Goal: Information Seeking & Learning: Learn about a topic

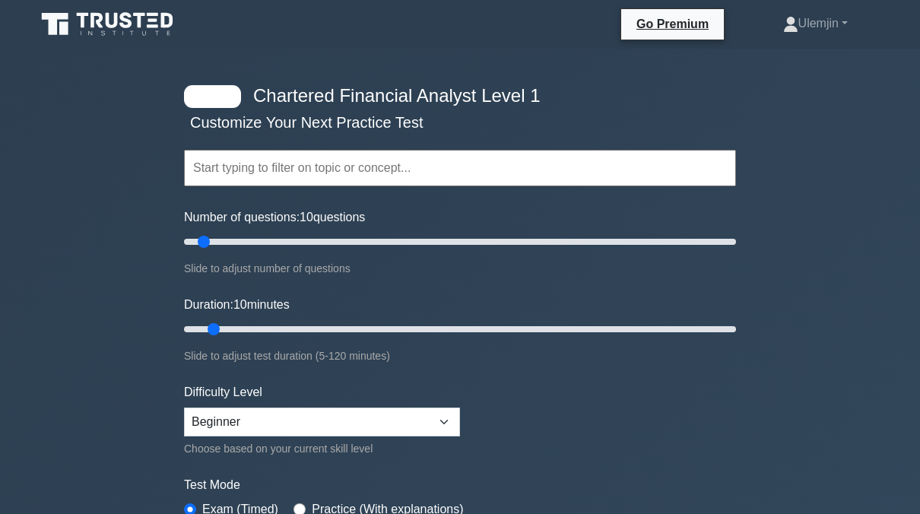
click at [374, 164] on input "text" at bounding box center [460, 168] width 552 height 37
click at [158, 272] on div "Chartered Financial Analyst Level 1 Customize Your Next Practice Test Topics Qu…" at bounding box center [460, 497] width 920 height 896
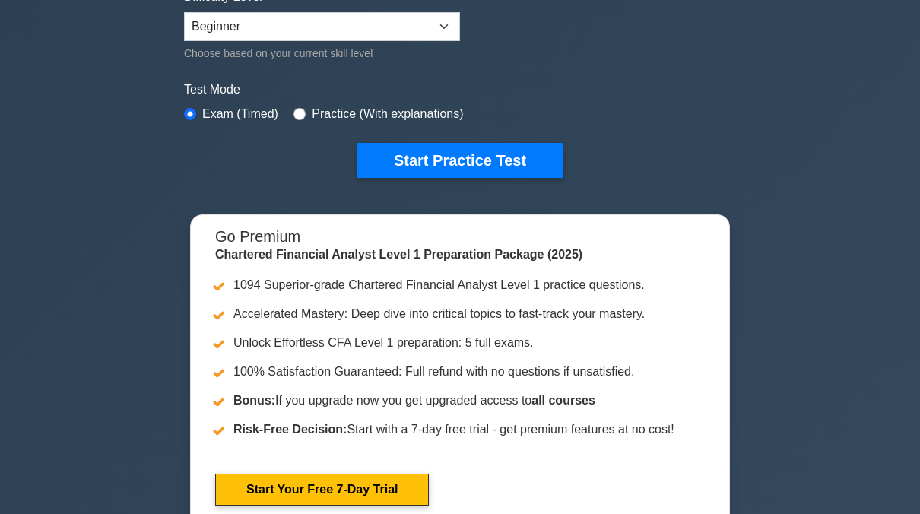
scroll to position [395, 0]
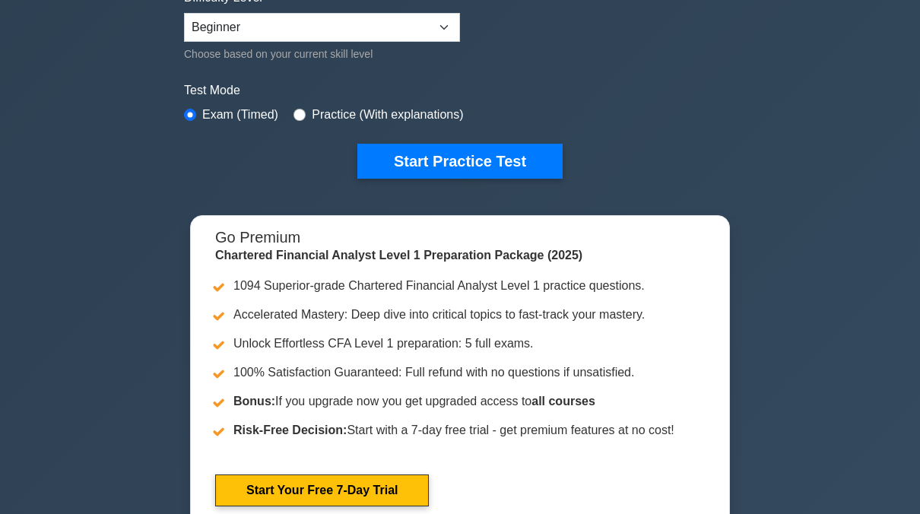
click at [348, 110] on label "Practice (With explanations)" at bounding box center [387, 115] width 151 height 18
click at [294, 111] on input "radio" at bounding box center [300, 115] width 12 height 12
radio input "true"
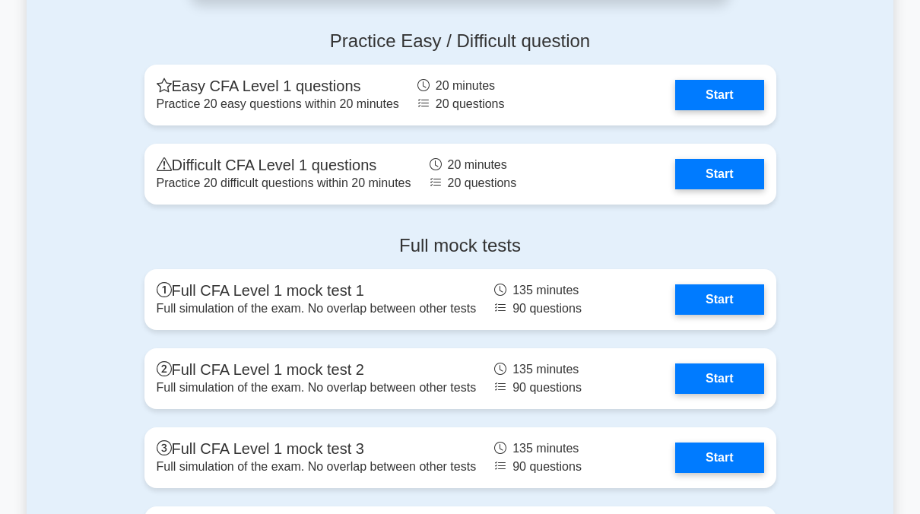
scroll to position [2337, 0]
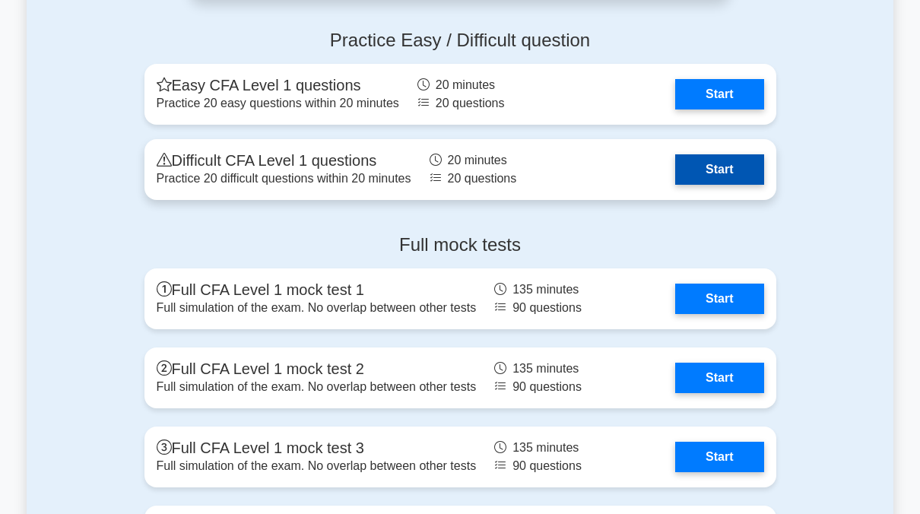
click at [710, 161] on link "Start" at bounding box center [720, 169] width 88 height 30
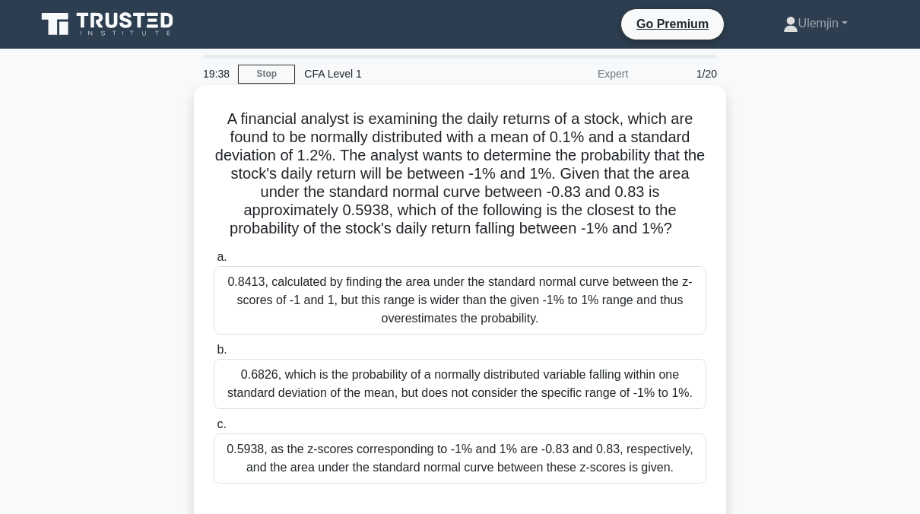
click at [535, 306] on div "0.8413, calculated by finding the area under the standard normal curve between …" at bounding box center [460, 300] width 493 height 68
click at [214, 262] on input "a. 0.8413, calculated by finding the area under the standard normal curve betwe…" at bounding box center [214, 258] width 0 height 10
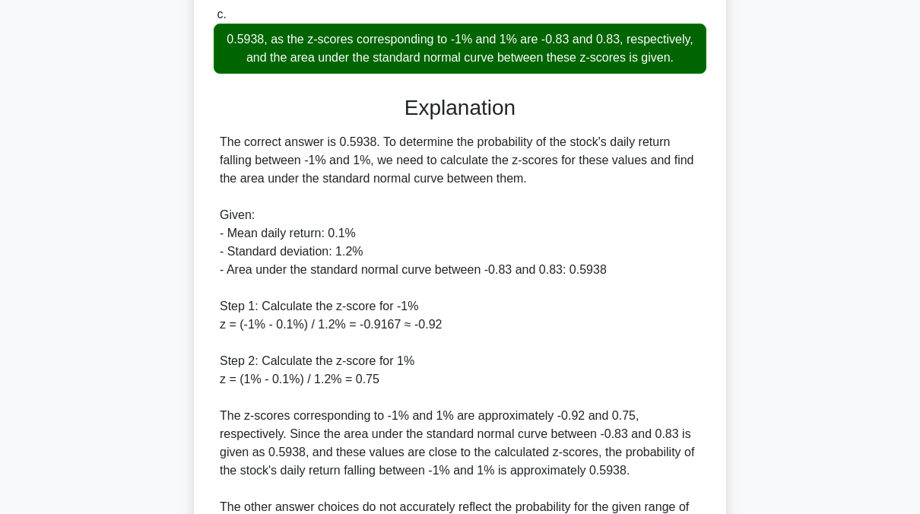
scroll to position [569, 0]
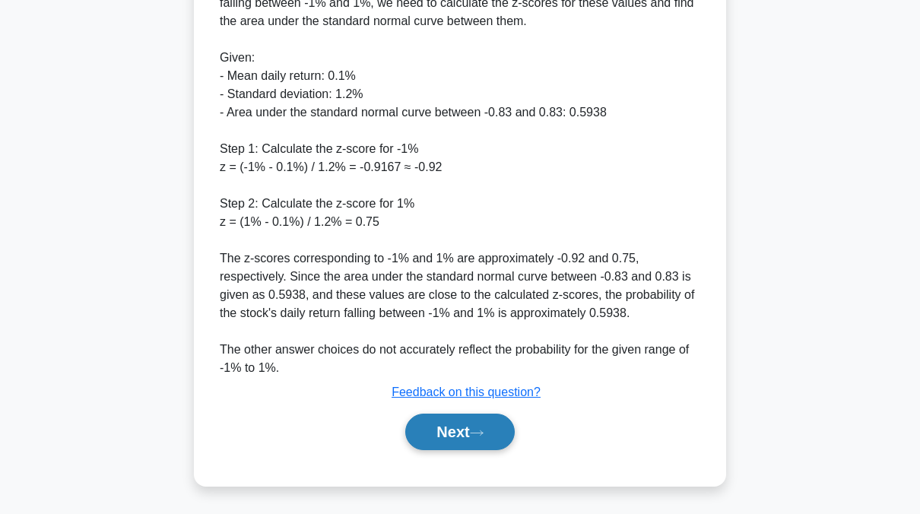
click at [470, 428] on button "Next" at bounding box center [459, 432] width 109 height 37
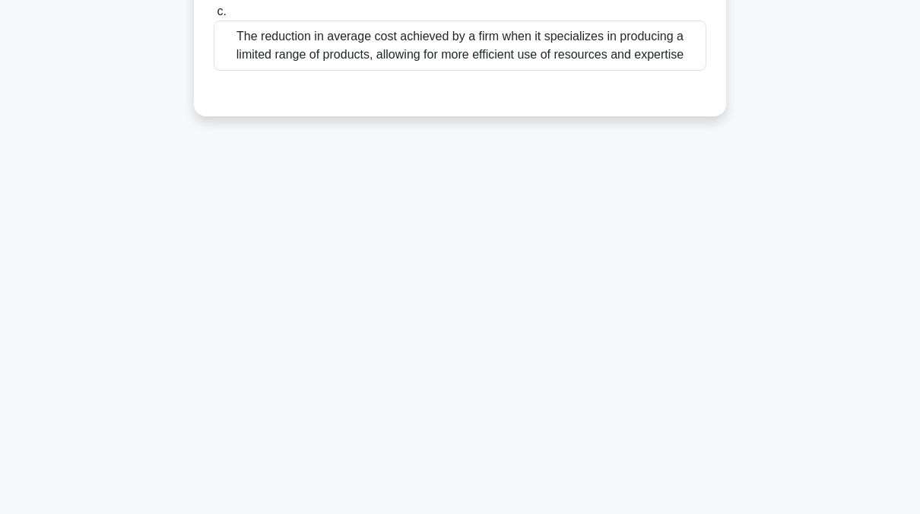
scroll to position [0, 0]
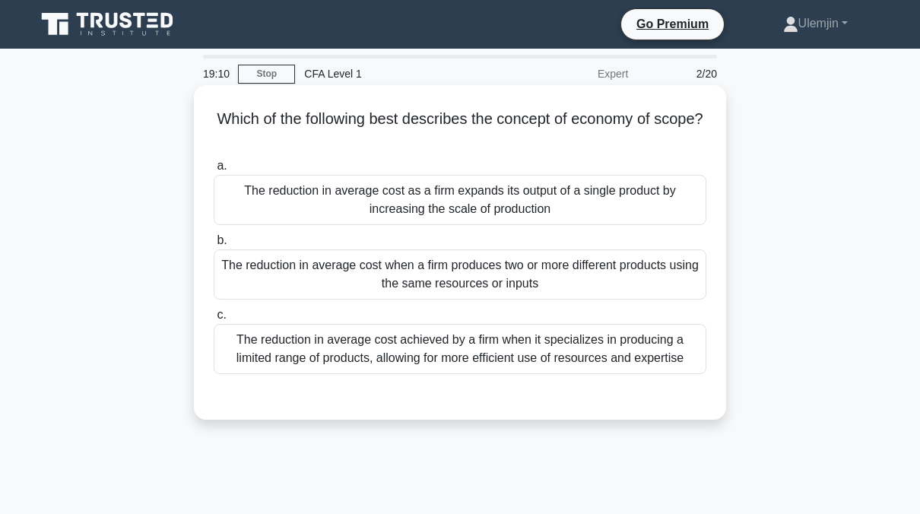
click at [517, 351] on div "The reduction in average cost achieved by a firm when it specializes in produci…" at bounding box center [460, 349] width 493 height 50
click at [214, 320] on input "c. The reduction in average cost achieved by a firm when it specializes in prod…" at bounding box center [214, 315] width 0 height 10
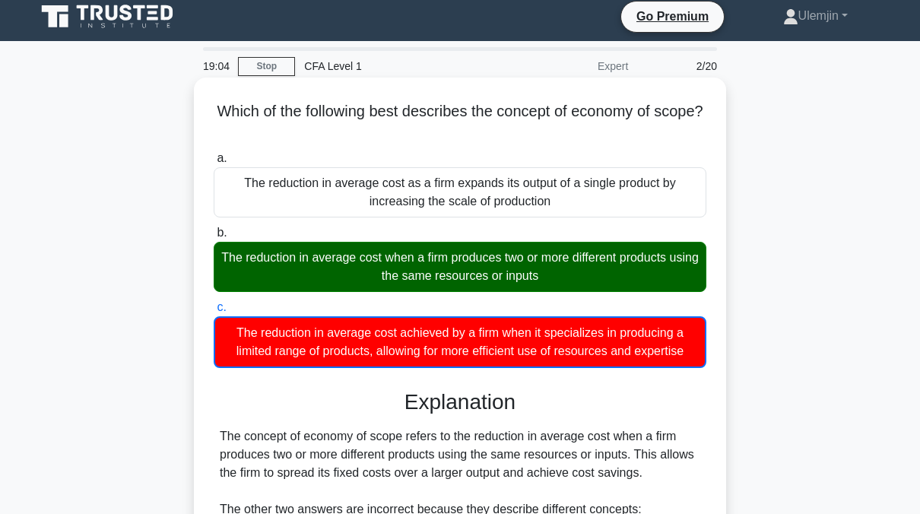
scroll to position [313, 0]
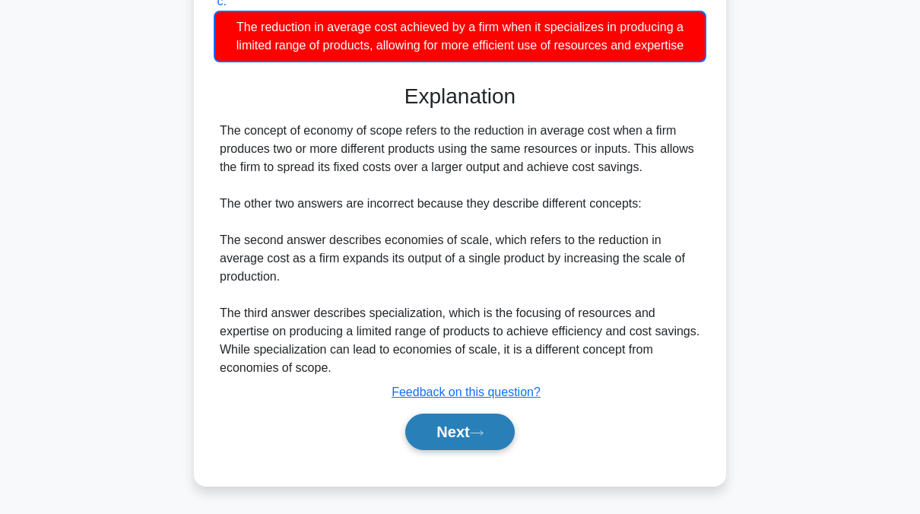
click at [427, 423] on button "Next" at bounding box center [459, 432] width 109 height 37
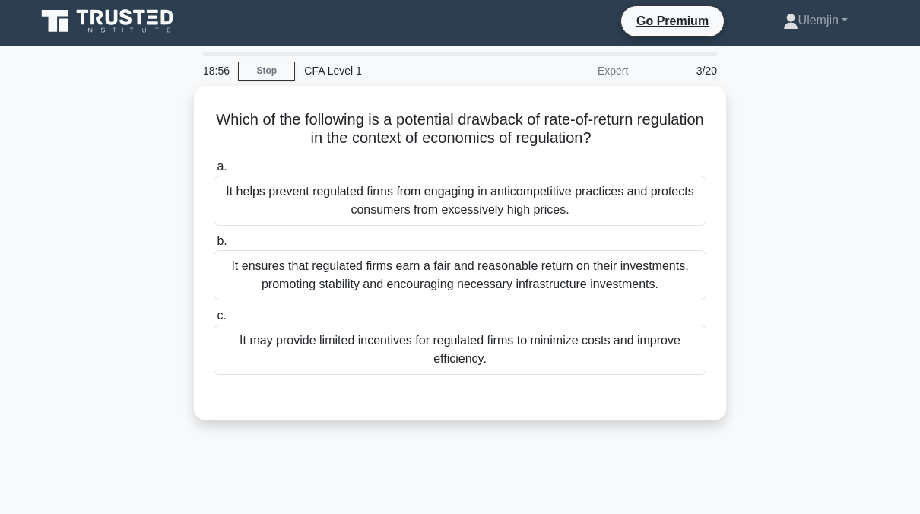
scroll to position [5, 0]
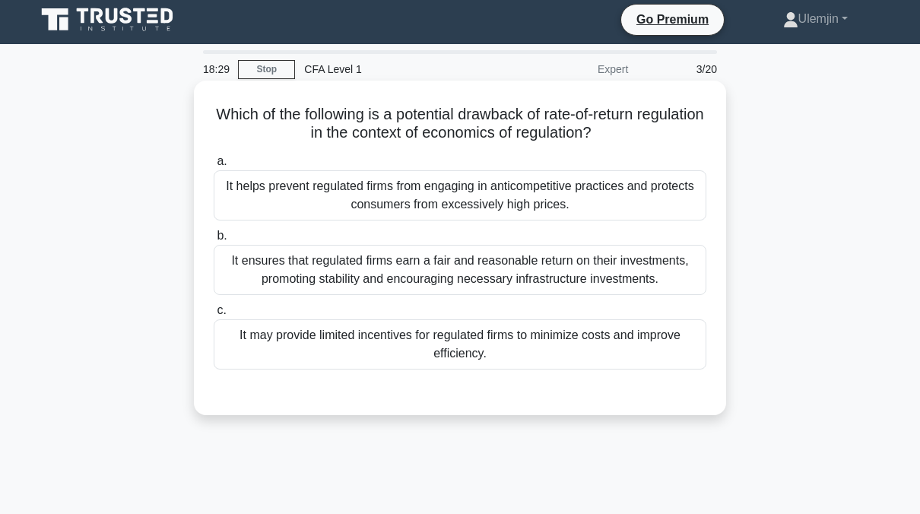
click at [489, 269] on div "It ensures that regulated firms earn a fair and reasonable return on their inve…" at bounding box center [460, 270] width 493 height 50
click at [214, 241] on input "b. It ensures that regulated firms earn a fair and reasonable return on their i…" at bounding box center [214, 236] width 0 height 10
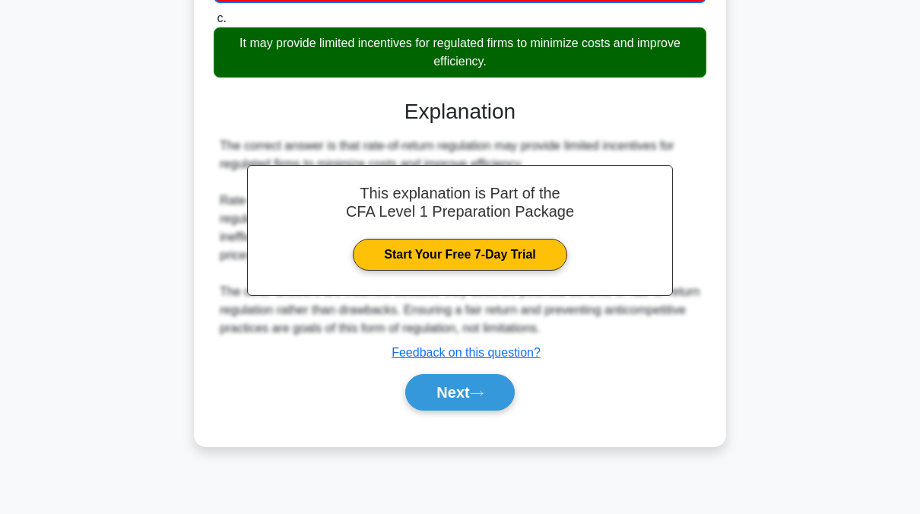
scroll to position [307, 0]
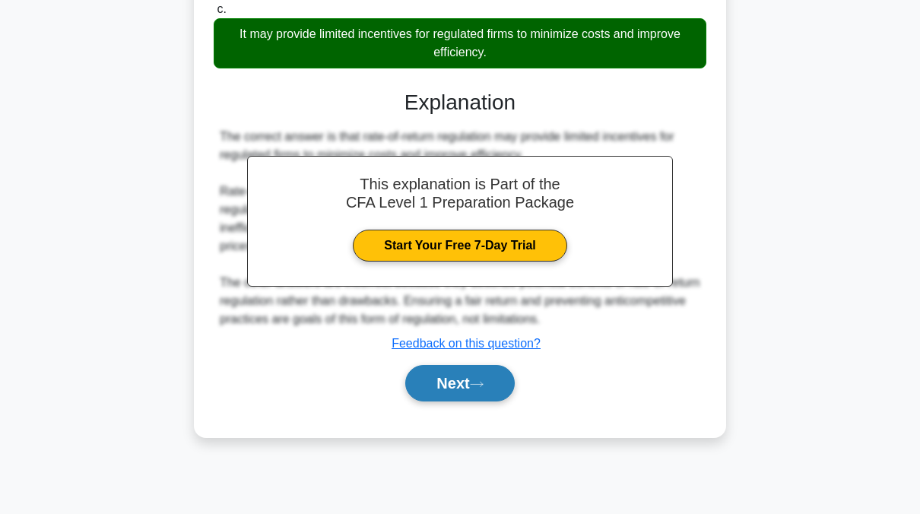
click at [422, 384] on button "Next" at bounding box center [459, 383] width 109 height 37
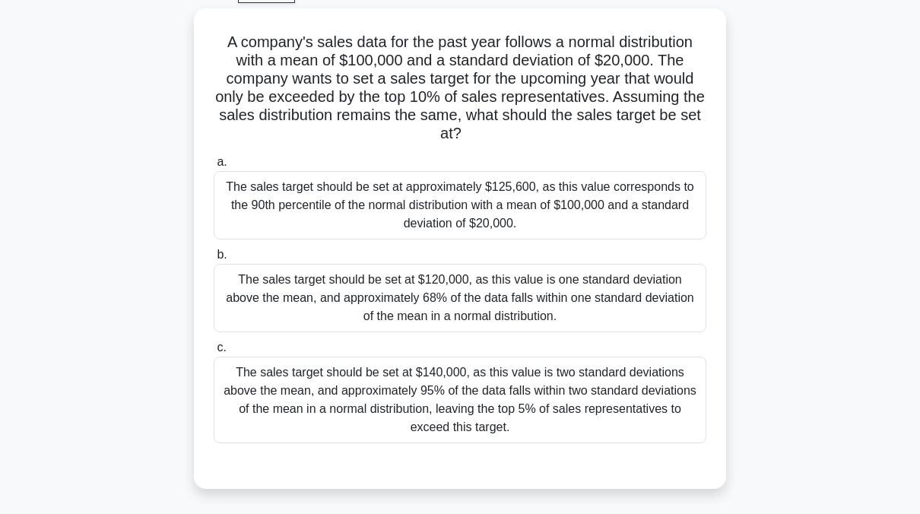
scroll to position [79, 0]
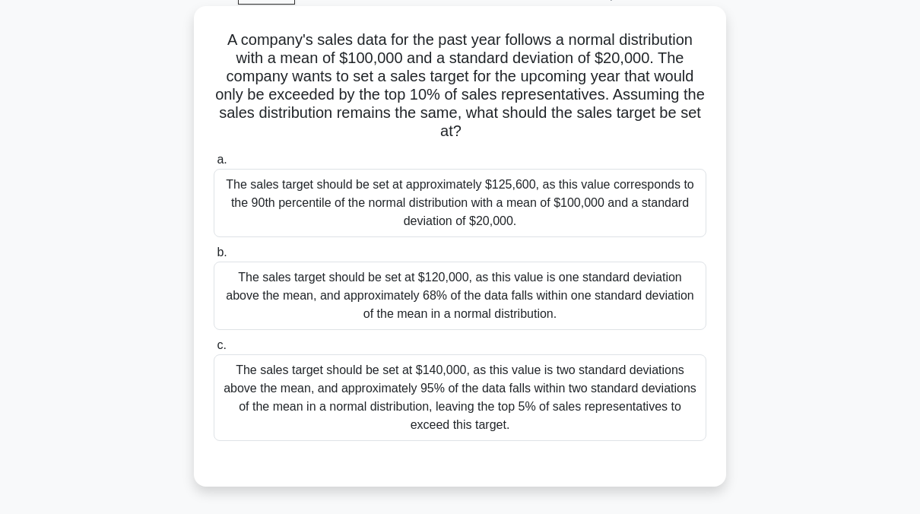
drag, startPoint x: 509, startPoint y: 291, endPoint x: 473, endPoint y: 402, distance: 116.0
click at [473, 402] on div "a. The sales target should be set at approximately $125,600, as this value corr…" at bounding box center [460, 296] width 511 height 297
click at [473, 402] on div "The sales target should be set at $140,000, as this value is two standard devia…" at bounding box center [460, 398] width 493 height 87
click at [214, 351] on input "c. The sales target should be set at $140,000, as this value is two standard de…" at bounding box center [214, 346] width 0 height 10
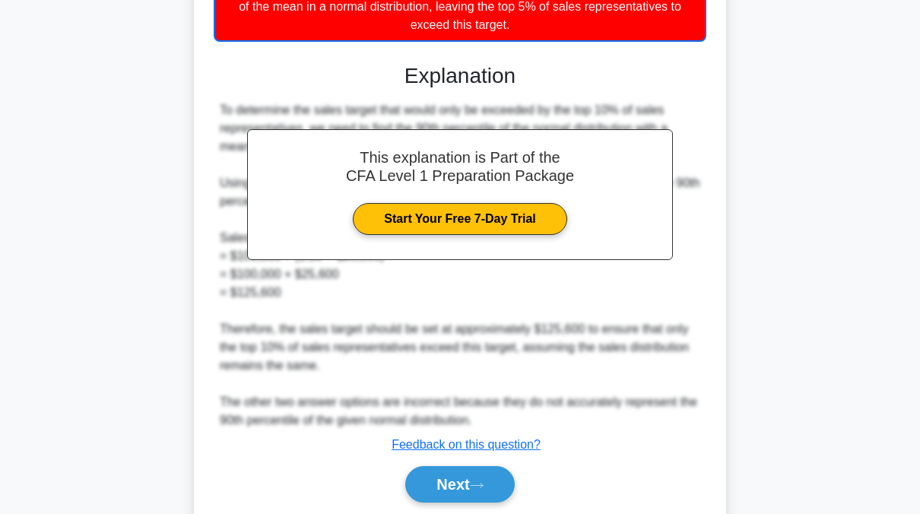
scroll to position [533, 0]
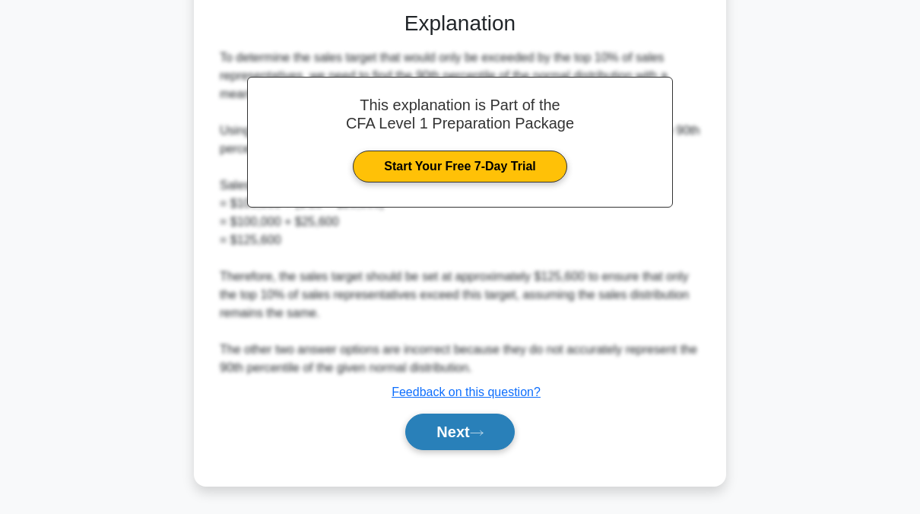
click at [446, 423] on button "Next" at bounding box center [459, 432] width 109 height 37
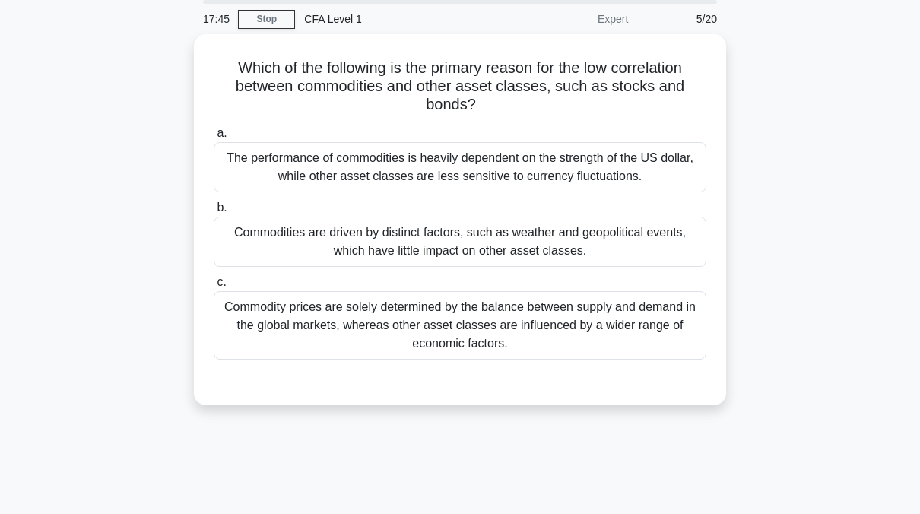
scroll to position [56, 0]
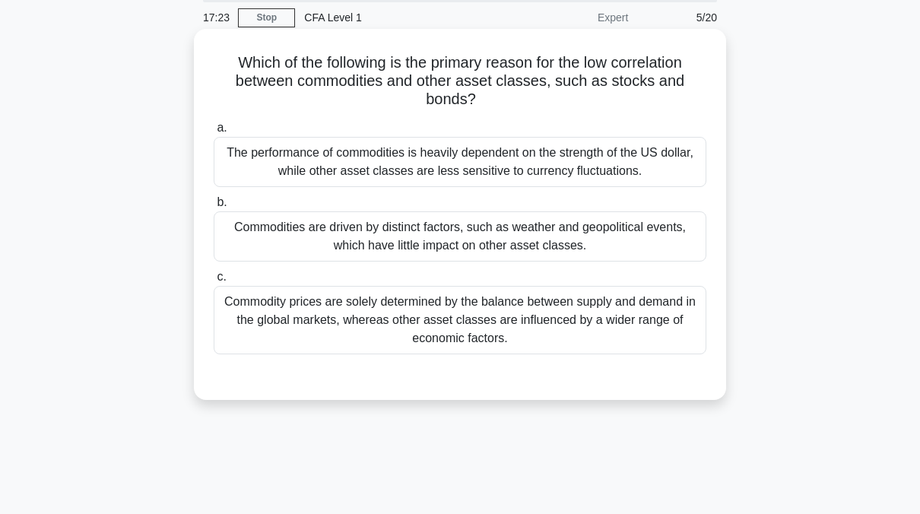
click at [405, 304] on div "Commodity prices are solely determined by the balance between supply and demand…" at bounding box center [460, 320] width 493 height 68
click at [214, 282] on input "c. Commodity prices are solely determined by the balance between supply and dem…" at bounding box center [214, 277] width 0 height 10
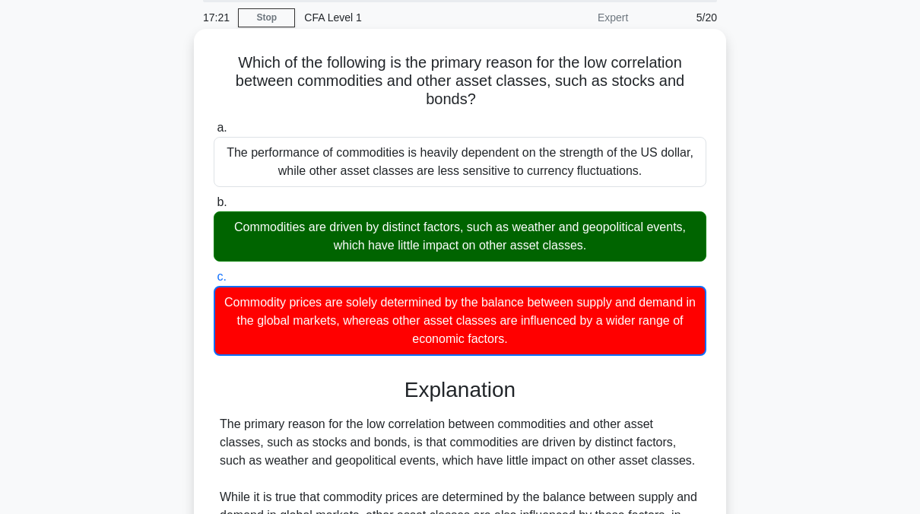
scroll to position [313, 0]
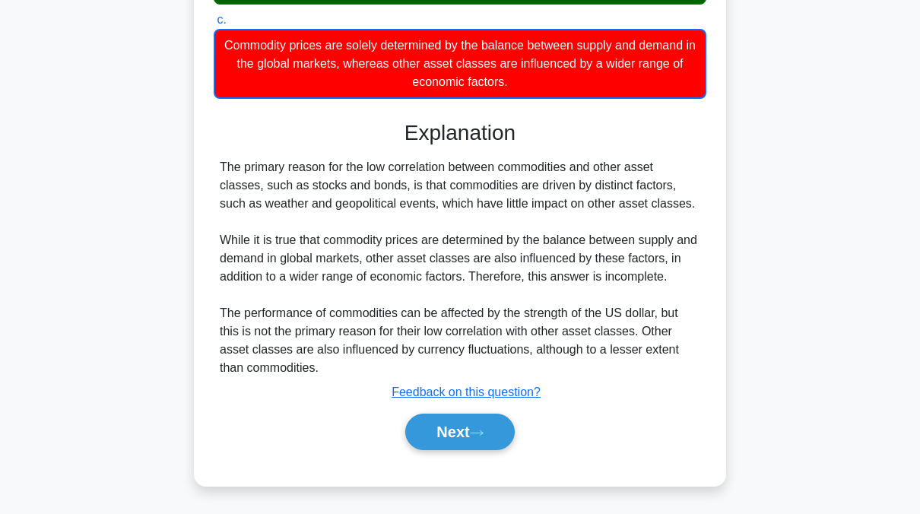
click at [441, 450] on div "Next" at bounding box center [460, 432] width 493 height 49
click at [443, 431] on button "Next" at bounding box center [459, 432] width 109 height 37
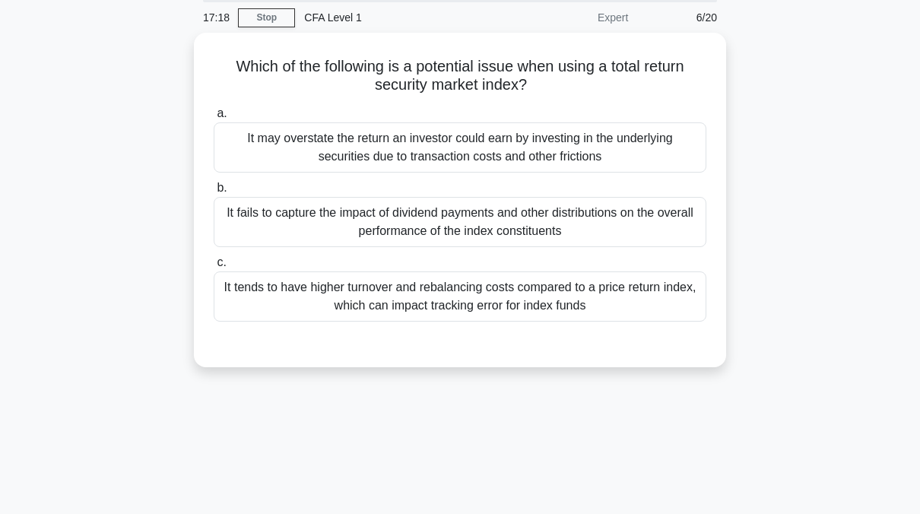
scroll to position [55, 0]
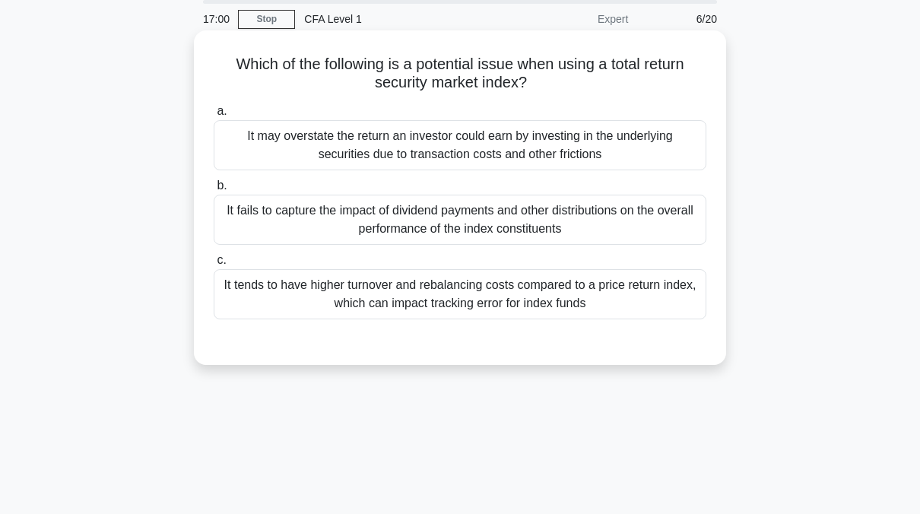
click at [486, 145] on div "It may overstate the return an investor could earn by investing in the underlyi…" at bounding box center [460, 145] width 493 height 50
click at [214, 116] on input "a. It may overstate the return an investor could earn by investing in the under…" at bounding box center [214, 112] width 0 height 10
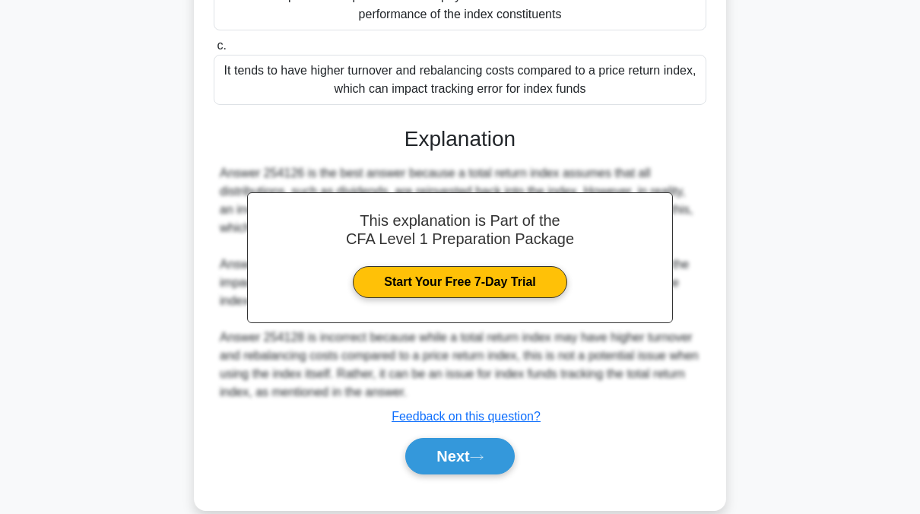
scroll to position [307, 0]
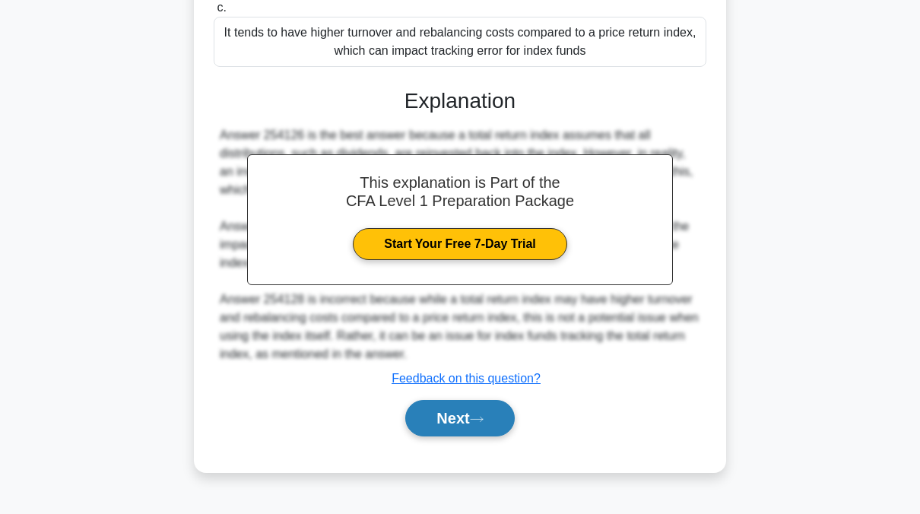
click at [437, 417] on button "Next" at bounding box center [459, 418] width 109 height 37
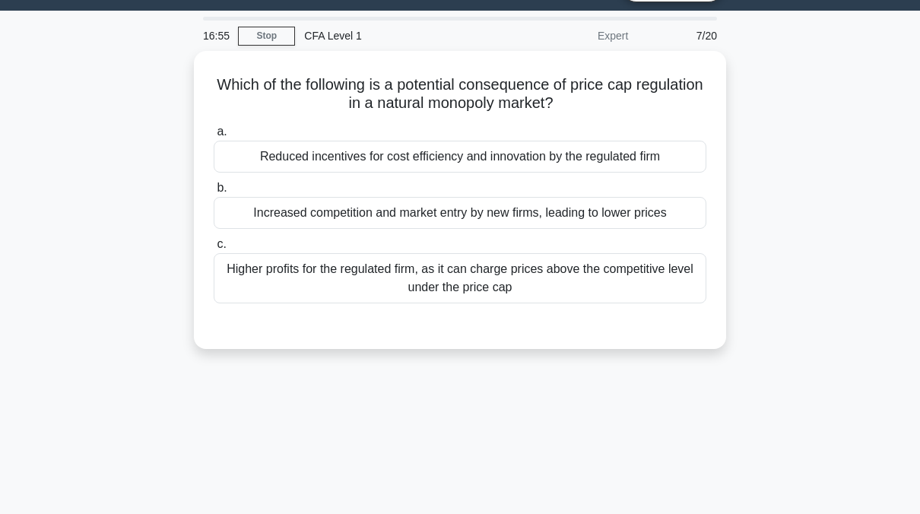
scroll to position [0, 0]
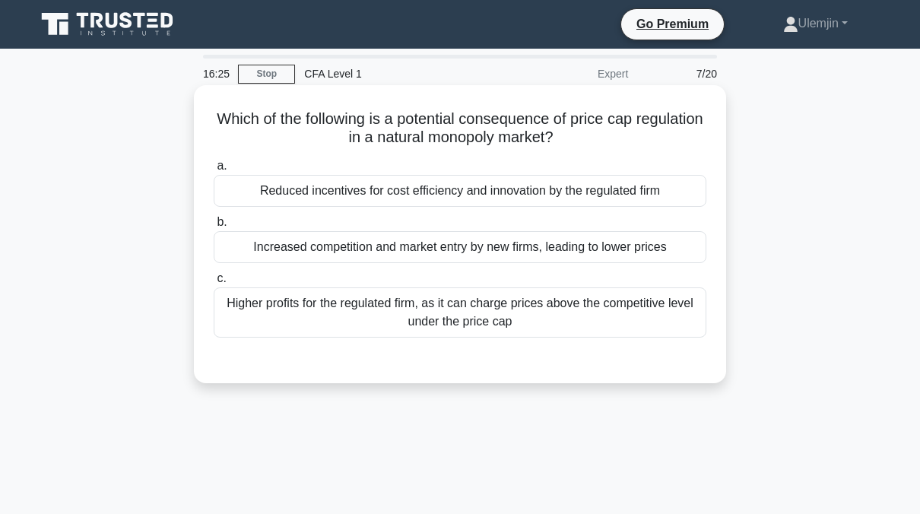
click at [492, 308] on div "Higher profits for the regulated firm, as it can charge prices above the compet…" at bounding box center [460, 313] width 493 height 50
click at [214, 284] on input "c. Higher profits for the regulated firm, as it can charge prices above the com…" at bounding box center [214, 279] width 0 height 10
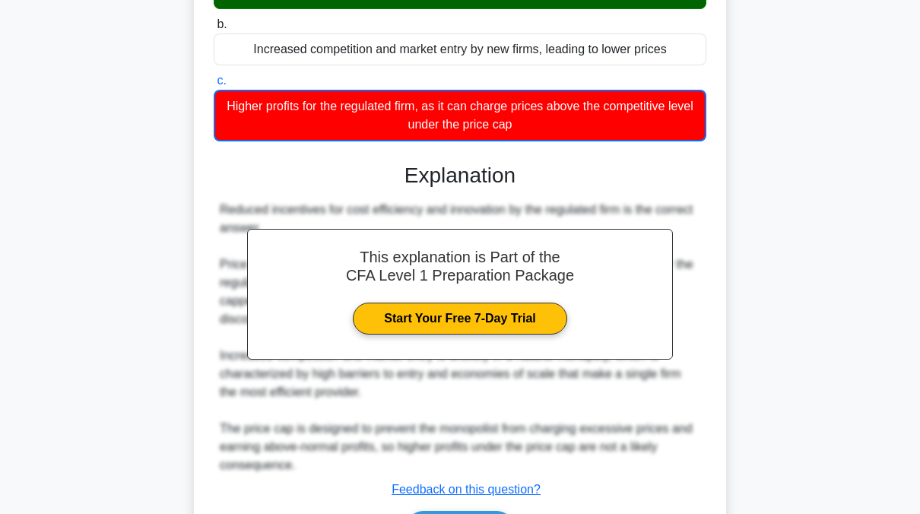
scroll to position [307, 0]
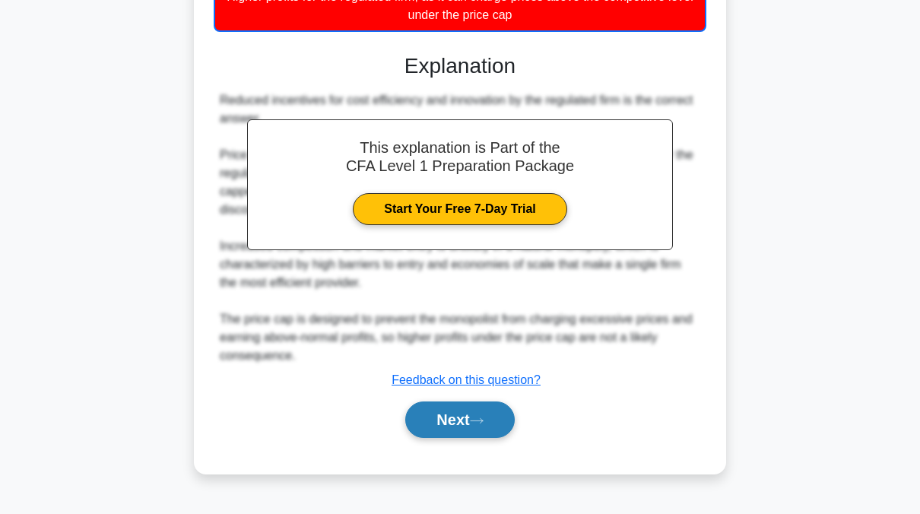
click at [452, 419] on button "Next" at bounding box center [459, 420] width 109 height 37
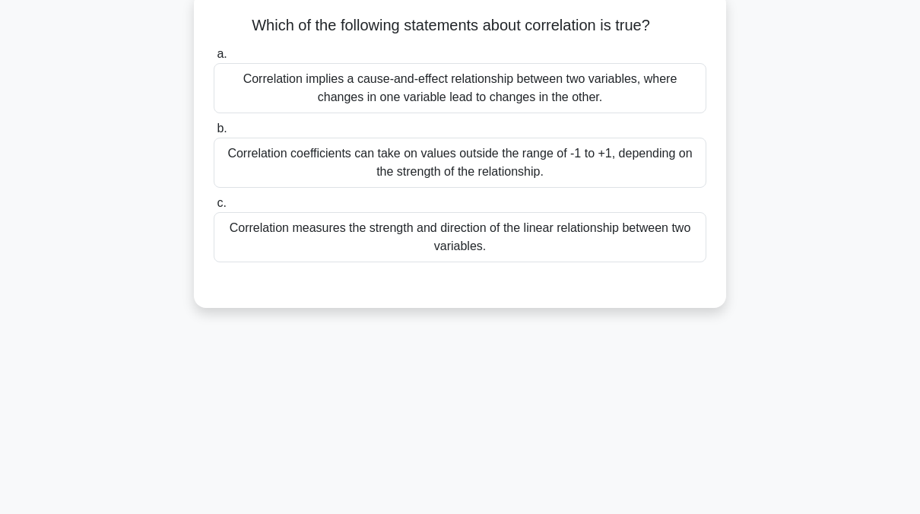
scroll to position [0, 0]
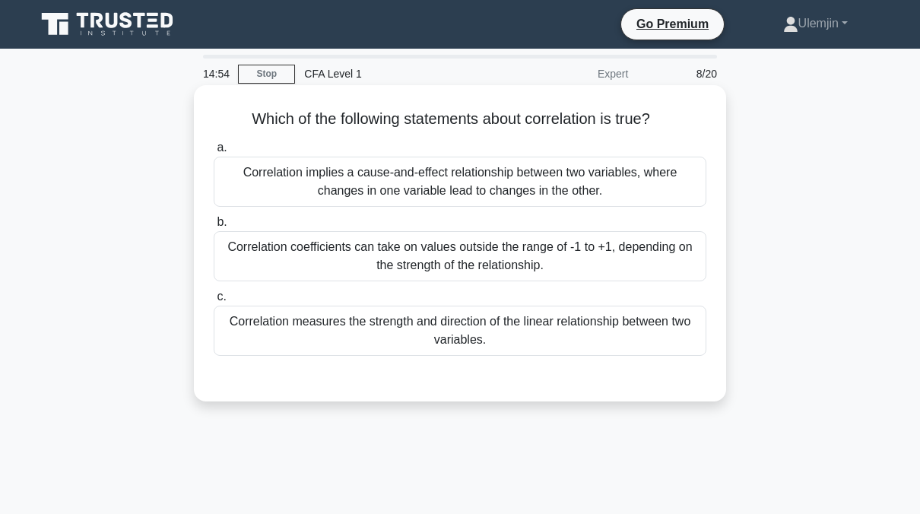
click at [551, 256] on div "Correlation coefficients can take on values outside the range of -1 to +1, depe…" at bounding box center [460, 256] width 493 height 50
click at [214, 227] on input "b. Correlation coefficients can take on values outside the range of -1 to +1, d…" at bounding box center [214, 223] width 0 height 10
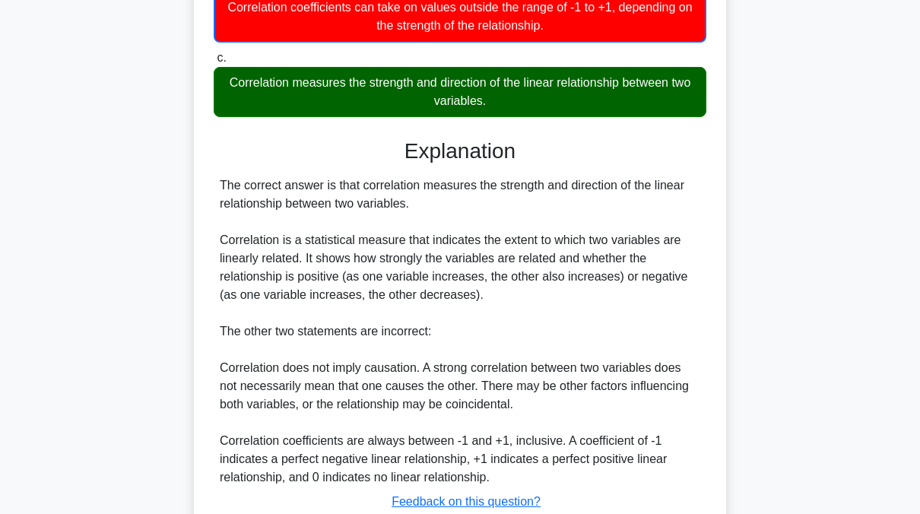
scroll to position [240, 0]
